Goal: Task Accomplishment & Management: Manage account settings

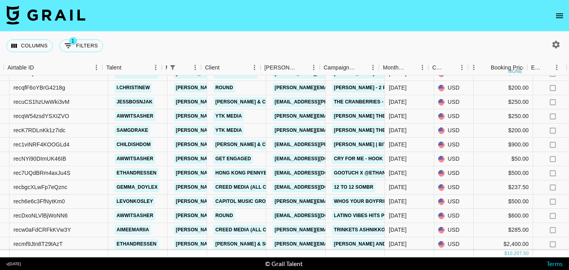
scroll to position [20, 16]
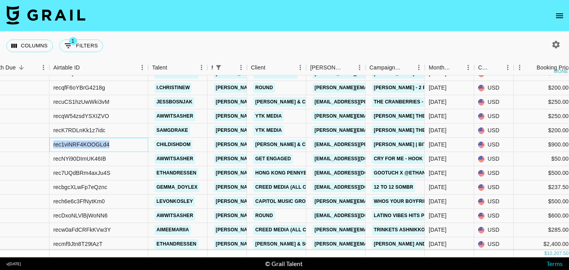
drag, startPoint x: 111, startPoint y: 144, endPoint x: 49, endPoint y: 144, distance: 61.6
click at [49, 144] on div "rec1viNRF4KOOGLd4" at bounding box center [98, 145] width 99 height 14
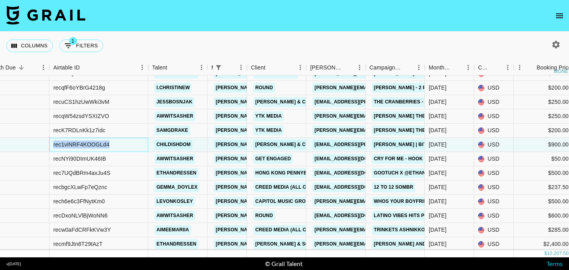
copy div "rec1viNRF4KOOGLd4"
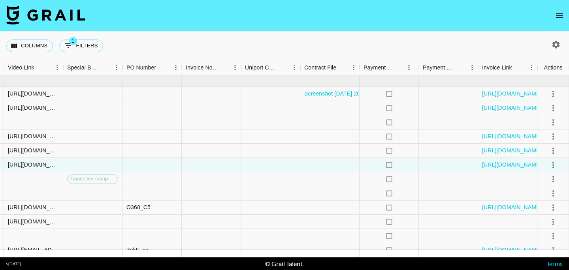
scroll to position [210, 742]
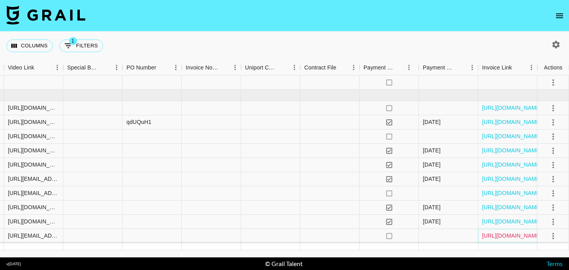
click at [501, 237] on link "https://in.xero.com/AFyvbbJiSfUY0Hua9MUSfgW5SPXri2lGZyRbVm1X" at bounding box center [512, 236] width 60 height 8
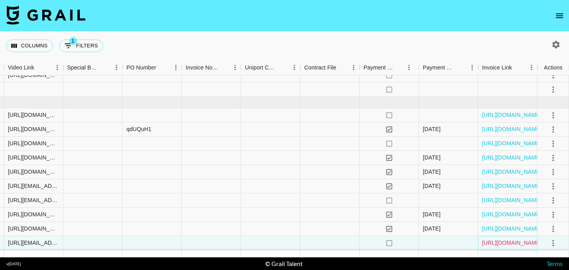
scroll to position [203, 742]
click at [509, 203] on link "https://in.xero.com/7AIIW9Phmfi32DAkL4Ww9eW5nhJulo6jIUecBfzW" at bounding box center [512, 200] width 60 height 8
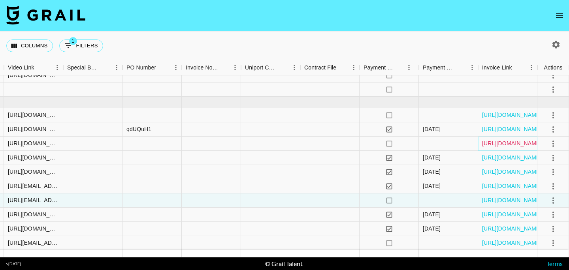
click at [499, 145] on link "https://in.xero.com/JhnEUCscz1n9l89bmRLDBUIjJxDuNTStODzXJGgp" at bounding box center [512, 143] width 60 height 8
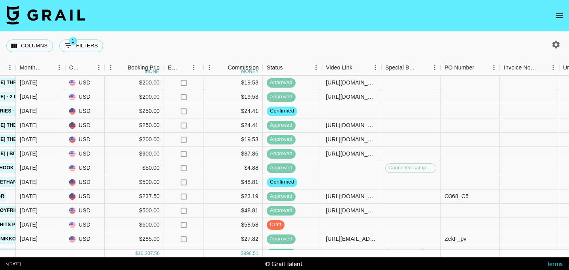
scroll to position [0, 424]
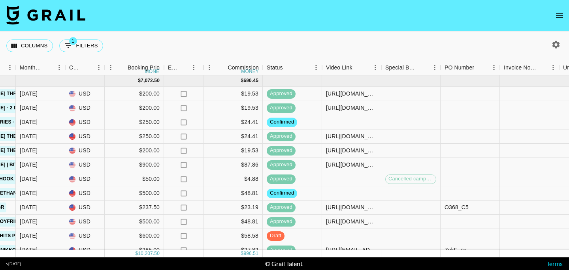
click at [556, 14] on icon "open drawer" at bounding box center [558, 15] width 9 height 9
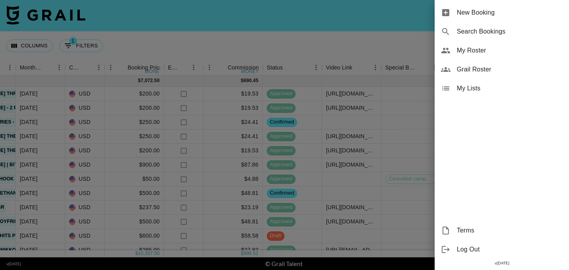
click at [469, 74] on span "Grail Roster" at bounding box center [509, 69] width 106 height 9
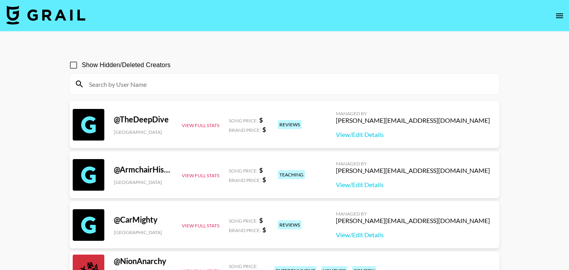
click at [556, 18] on icon "open drawer" at bounding box center [558, 15] width 9 height 9
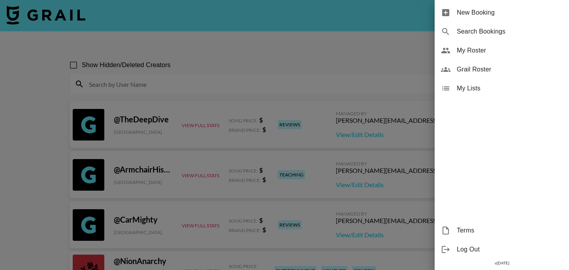
click at [485, 51] on span "My Roster" at bounding box center [509, 50] width 106 height 9
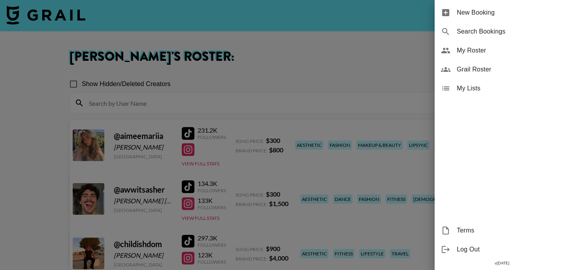
click at [13, 156] on div at bounding box center [284, 135] width 569 height 270
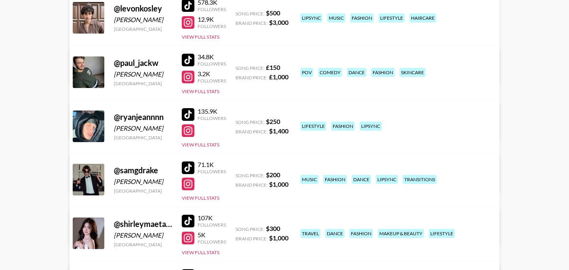
scroll to position [667, 0]
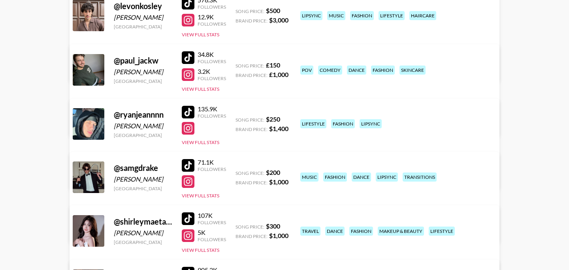
click at [188, 112] on div at bounding box center [188, 112] width 13 height 13
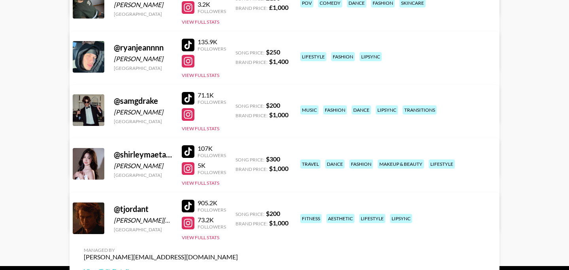
scroll to position [762, 0]
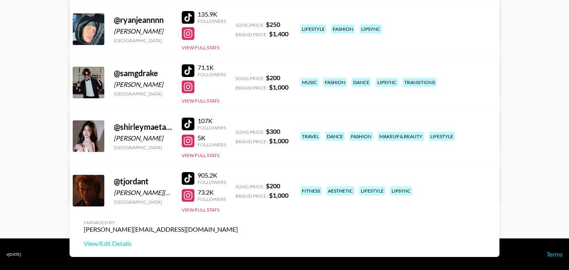
click at [190, 180] on div at bounding box center [188, 178] width 13 height 13
click at [238, 240] on link "View/Edit Details" at bounding box center [161, 244] width 154 height 8
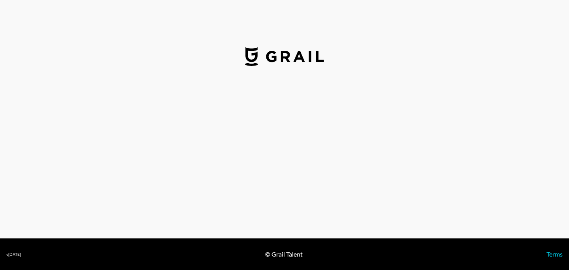
select select "USD"
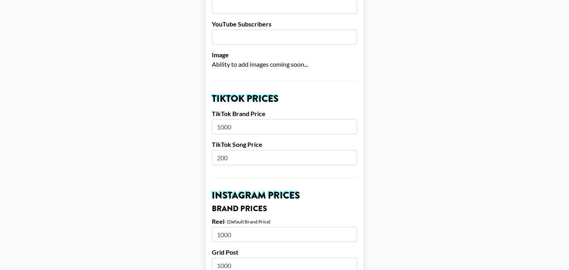
scroll to position [220, 0]
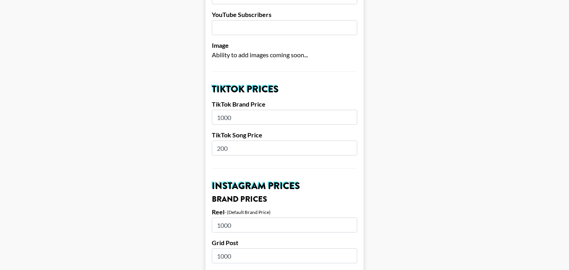
click at [219, 141] on input "200" at bounding box center [284, 148] width 145 height 15
type input "300"
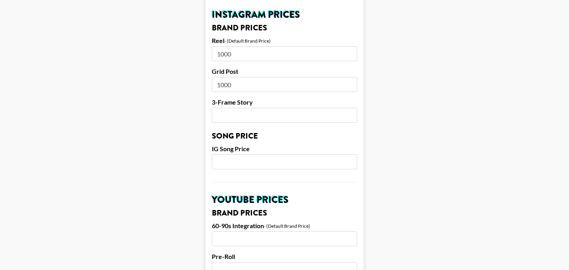
scroll to position [392, 0]
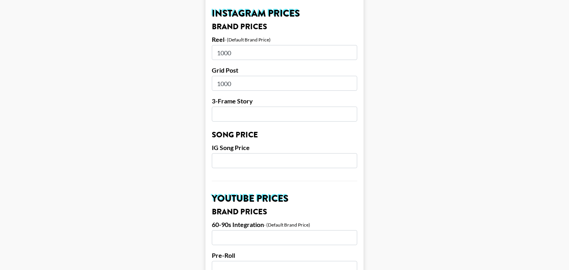
click at [267, 153] on input "number" at bounding box center [284, 160] width 145 height 15
type input "300"
click at [160, 156] on main "Airtable ID: recQBc60KXRKo5nPM Manager(s) juraj.cupani@grail-talent.com ​ TikTo…" at bounding box center [284, 149] width 556 height 994
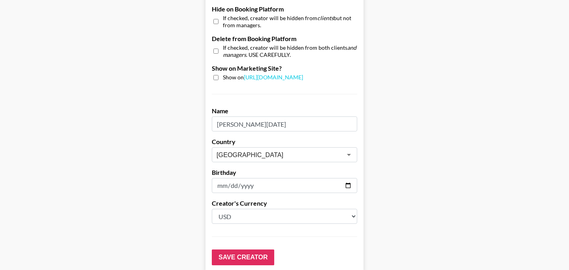
scroll to position [801, 0]
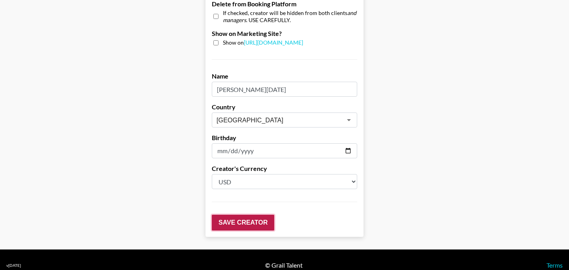
click at [248, 215] on input "Save Creator" at bounding box center [243, 223] width 62 height 16
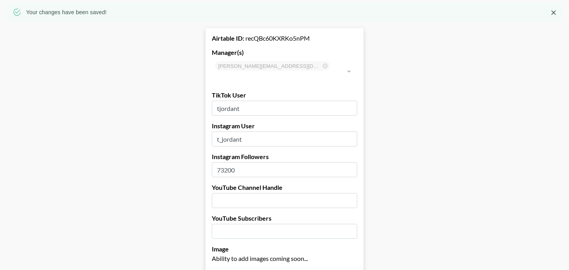
scroll to position [0, 0]
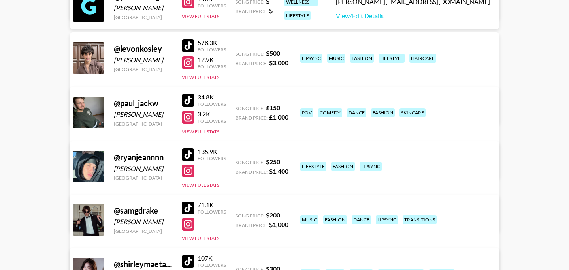
scroll to position [624, 0]
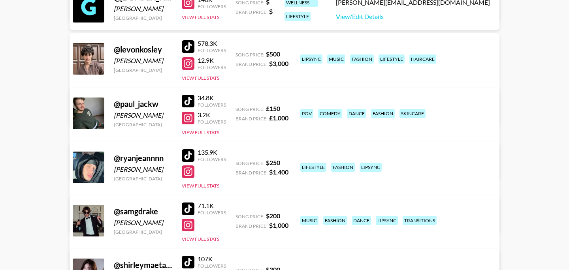
click at [194, 210] on link at bounding box center [190, 209] width 16 height 13
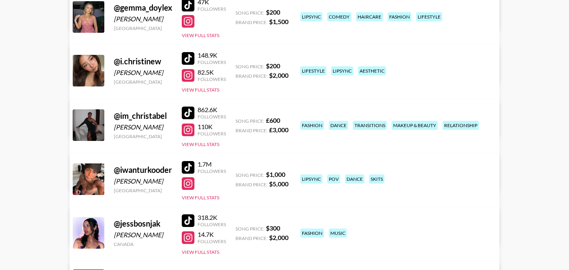
scroll to position [343, 0]
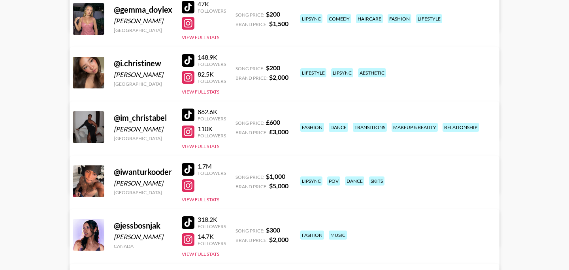
click at [238, 229] on link "View/Edit Details" at bounding box center [161, 233] width 154 height 8
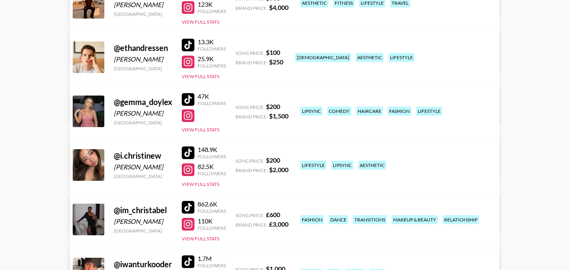
scroll to position [244, 0]
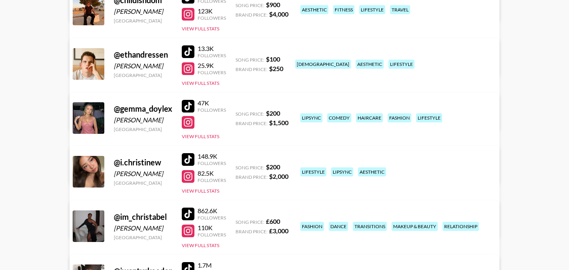
click at [190, 159] on div at bounding box center [188, 159] width 13 height 13
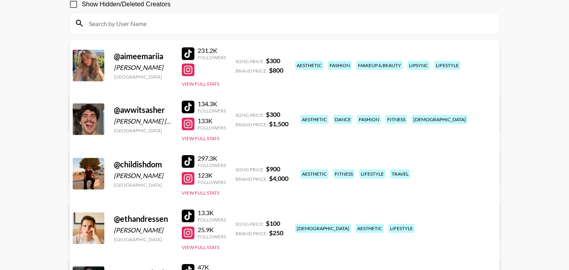
scroll to position [75, 0]
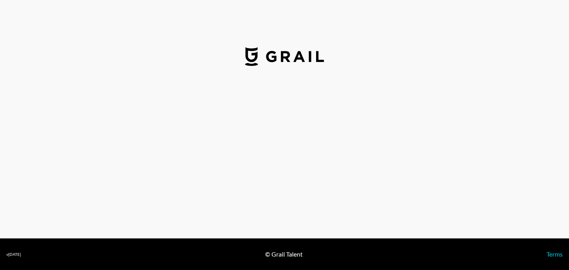
select select "USD"
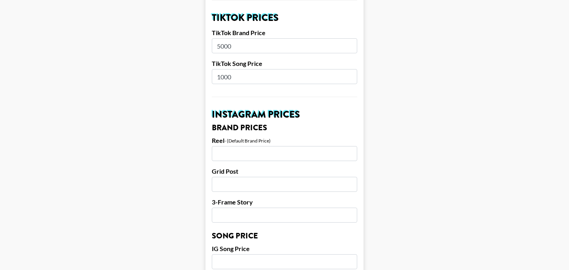
scroll to position [289, 0]
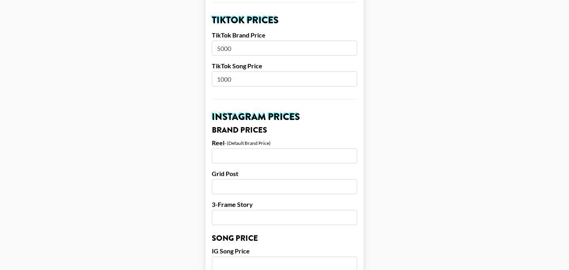
click at [223, 71] on input "1000" at bounding box center [284, 78] width 145 height 15
type input "700"
click at [184, 118] on main "Airtable ID: recVLUv5jsMsHoMDt Manager(s) juraj.cupani@grail-talent.com ​ TikTo…" at bounding box center [284, 252] width 556 height 994
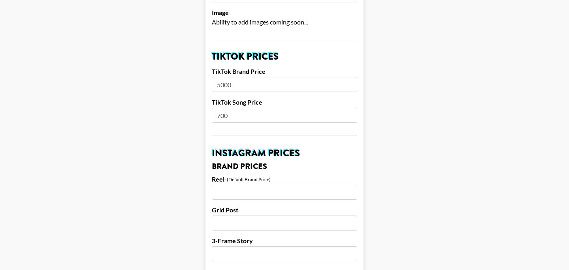
scroll to position [165, 0]
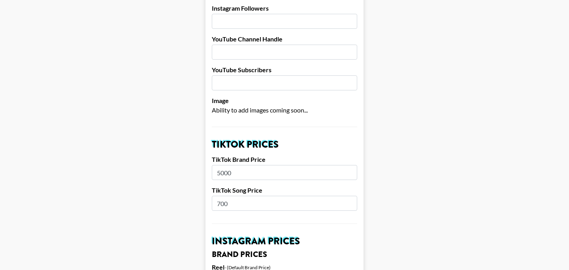
click at [220, 165] on input "5000" at bounding box center [284, 172] width 145 height 15
type input "3000"
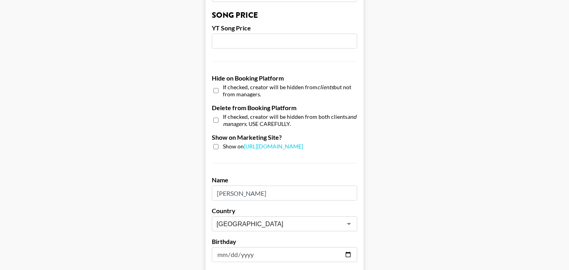
scroll to position [801, 0]
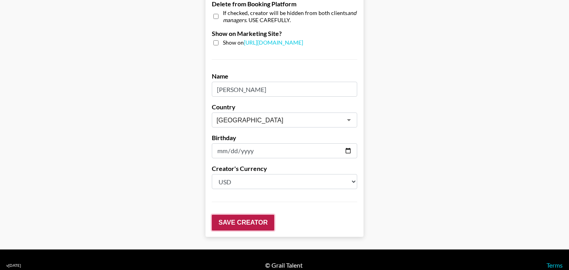
click at [233, 216] on input "Save Creator" at bounding box center [243, 223] width 62 height 16
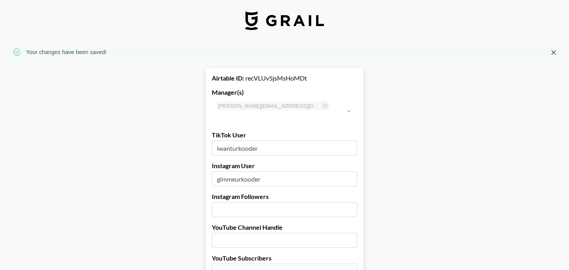
scroll to position [0, 0]
